Goal: Information Seeking & Learning: Learn about a topic

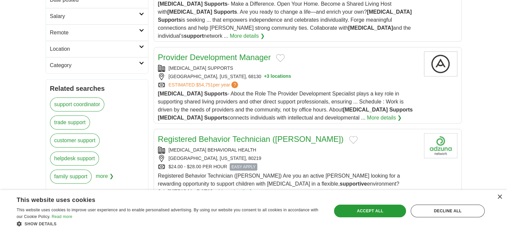
scroll to position [115, 0]
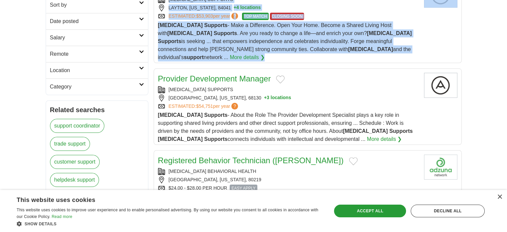
drag, startPoint x: 504, startPoint y: 53, endPoint x: 508, endPoint y: 59, distance: 6.9
click at [507, 59] on html "Login Register Employers 10 Alora supports Jobs in US Salary Salary Select a sa…" at bounding box center [253, 151] width 507 height 533
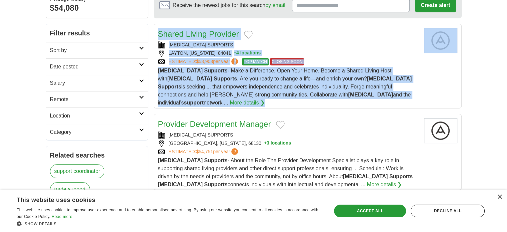
scroll to position [66, 0]
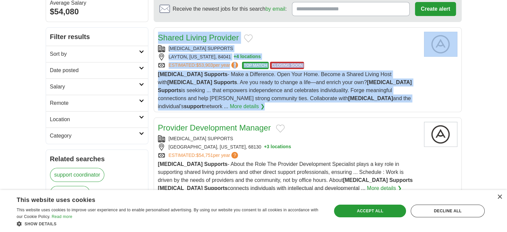
click at [488, 41] on body "Login Register Employers 10 Alora supports Jobs in US Salary Salary Select a sa…" at bounding box center [253, 200] width 507 height 533
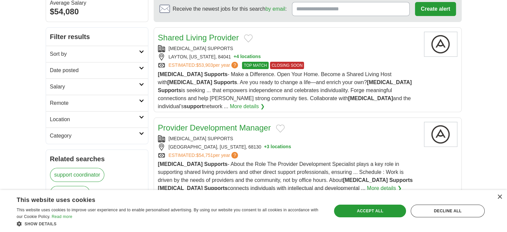
click at [235, 56] on button "+ 4 locations" at bounding box center [247, 56] width 27 height 7
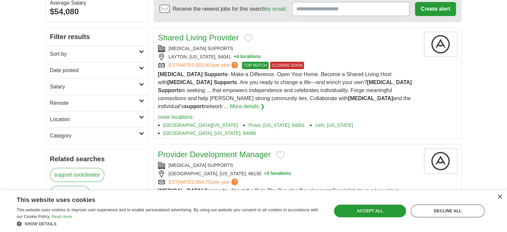
click at [264, 170] on button "+ 3 locations" at bounding box center [277, 173] width 27 height 7
click at [128, 102] on h2 "Remote" at bounding box center [94, 103] width 89 height 8
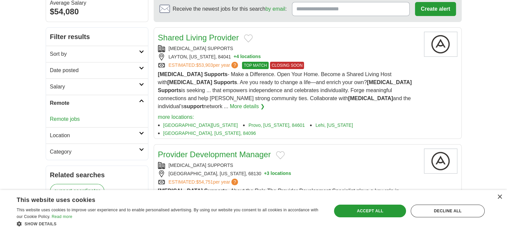
click at [67, 116] on link "Remote jobs" at bounding box center [65, 119] width 30 height 6
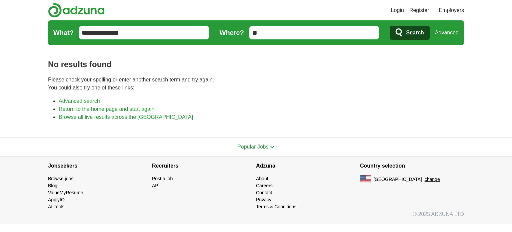
click at [417, 39] on span "Search" at bounding box center [415, 32] width 18 height 13
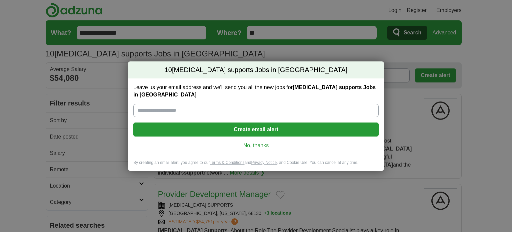
click at [406, 134] on div "10 [MEDICAL_DATA] supports Jobs in [GEOGRAPHIC_DATA] Leave us your email addres…" at bounding box center [256, 116] width 512 height 232
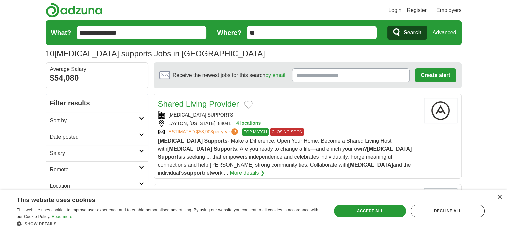
click at [114, 172] on h2 "Remote" at bounding box center [94, 169] width 89 height 8
click at [77, 183] on link "Remote jobs" at bounding box center [65, 185] width 30 height 6
